Goal: Information Seeking & Learning: Learn about a topic

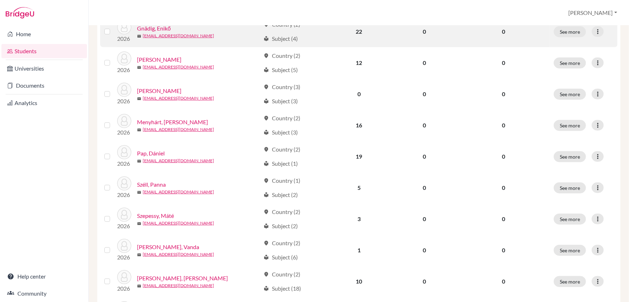
scroll to position [157, 0]
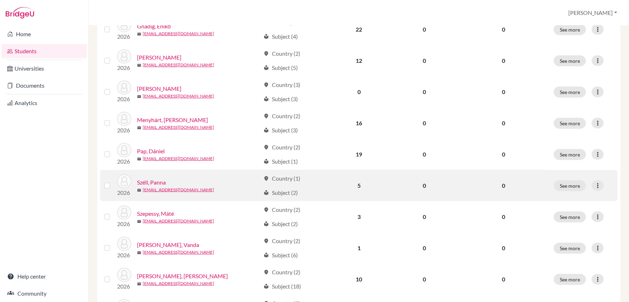
click at [156, 180] on link "Széll, Panna" at bounding box center [151, 182] width 29 height 9
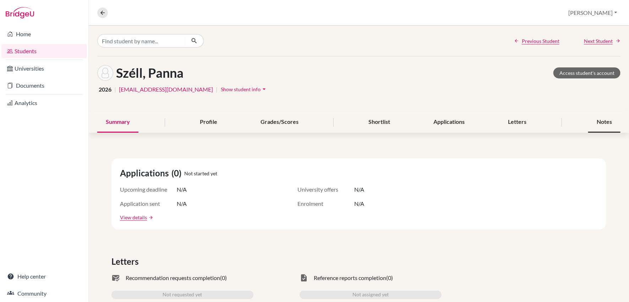
click at [606, 122] on div "Notes" at bounding box center [604, 122] width 32 height 21
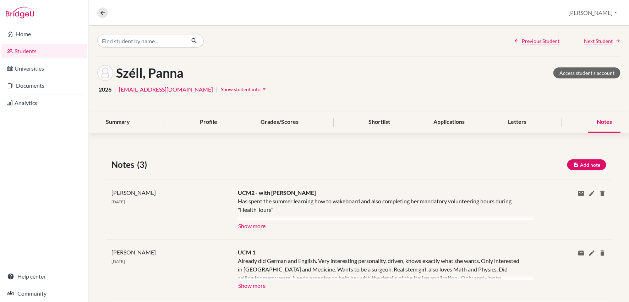
scroll to position [55, 0]
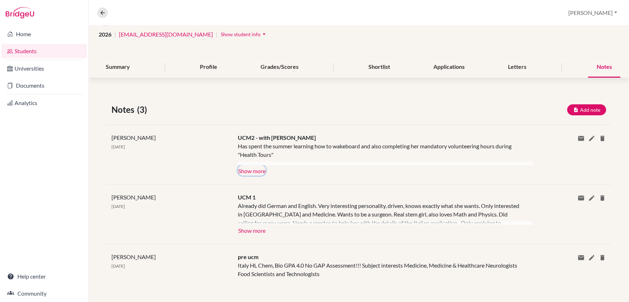
click at [255, 169] on button "Show more" at bounding box center [252, 170] width 28 height 11
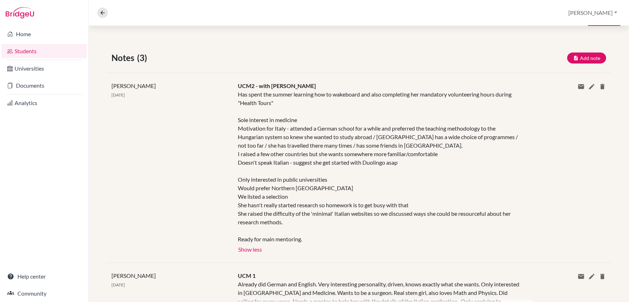
scroll to position [0, 0]
